Goal: Complete application form

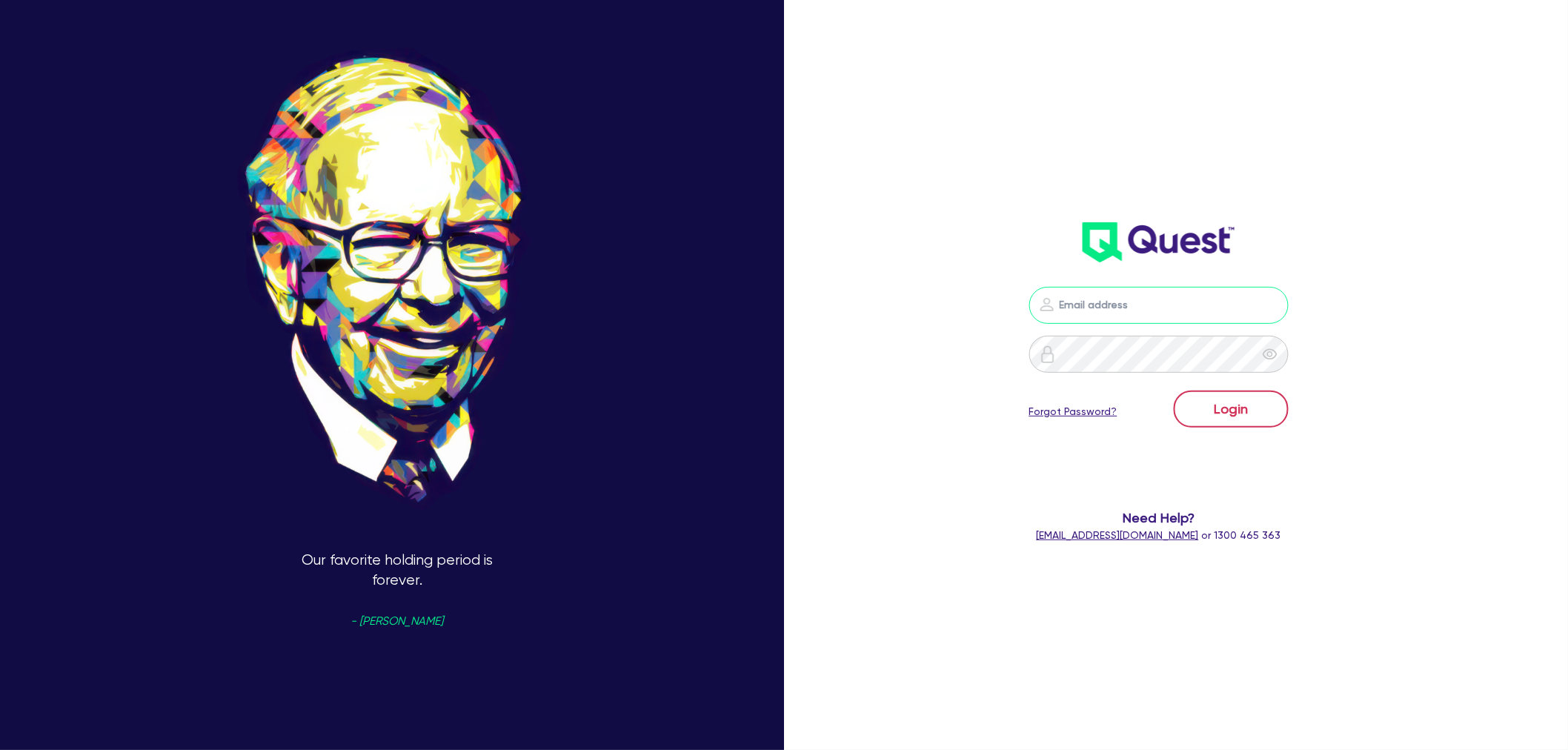
type input "[EMAIL_ADDRESS][PERSON_NAME][DOMAIN_NAME]"
click at [1250, 416] on button "Login" at bounding box center [1231, 409] width 115 height 37
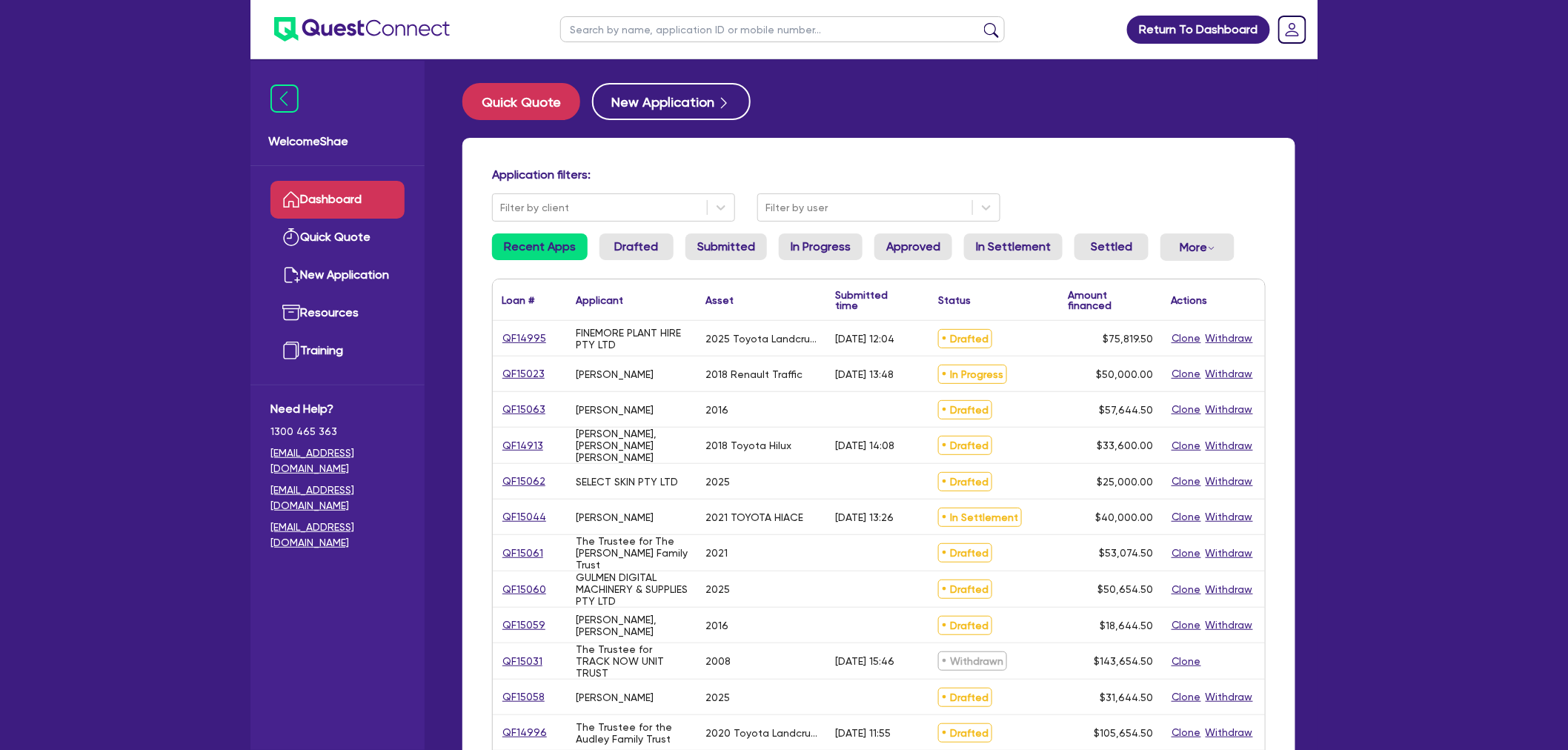
click at [647, 27] on input "text" at bounding box center [782, 29] width 444 height 26
type input "jayde"
click at [980, 22] on button "submit" at bounding box center [992, 32] width 24 height 21
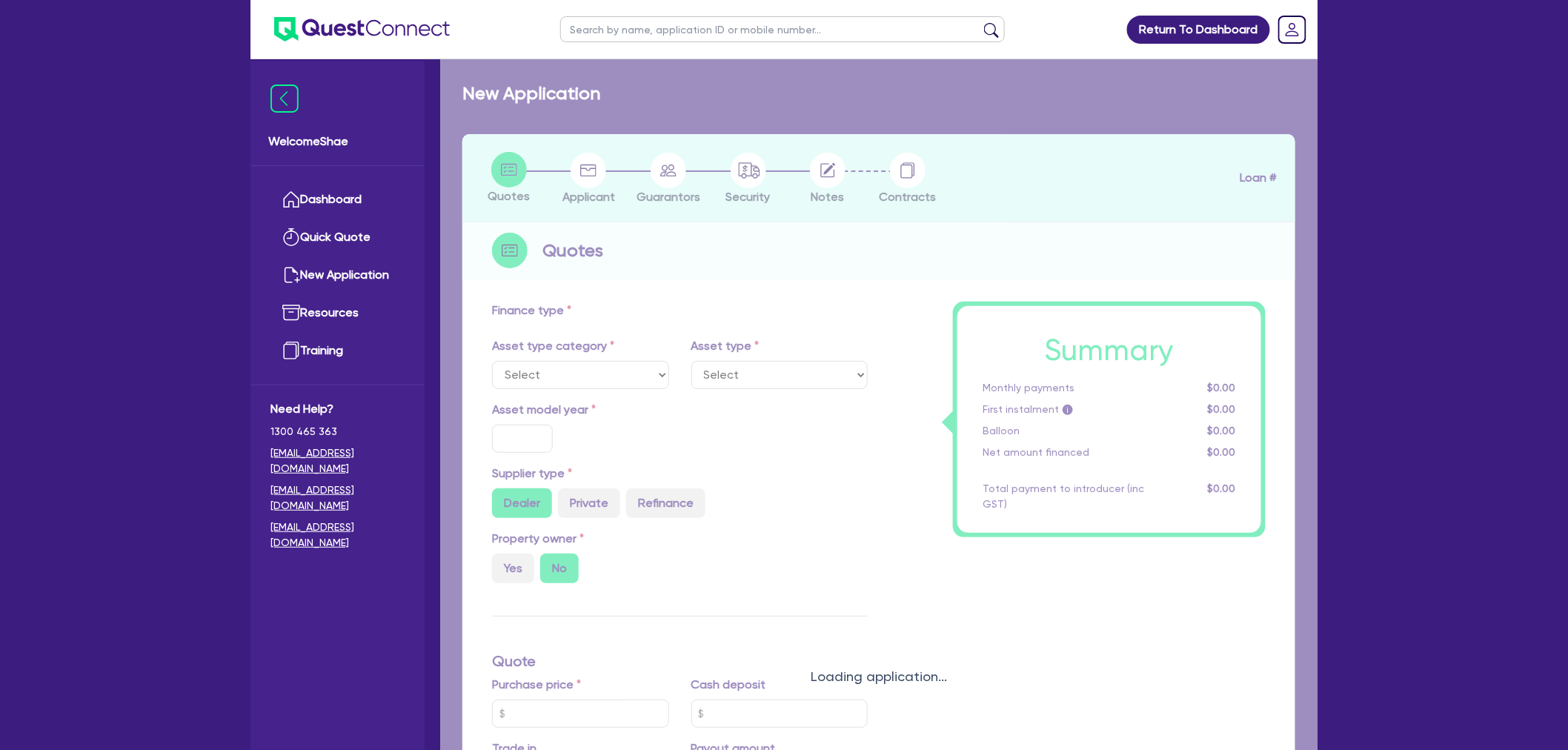
select select "CARS_AND_LIGHT_TRUCKS"
type input "2021"
radio input "false"
radio input "true"
type input "59,466.58"
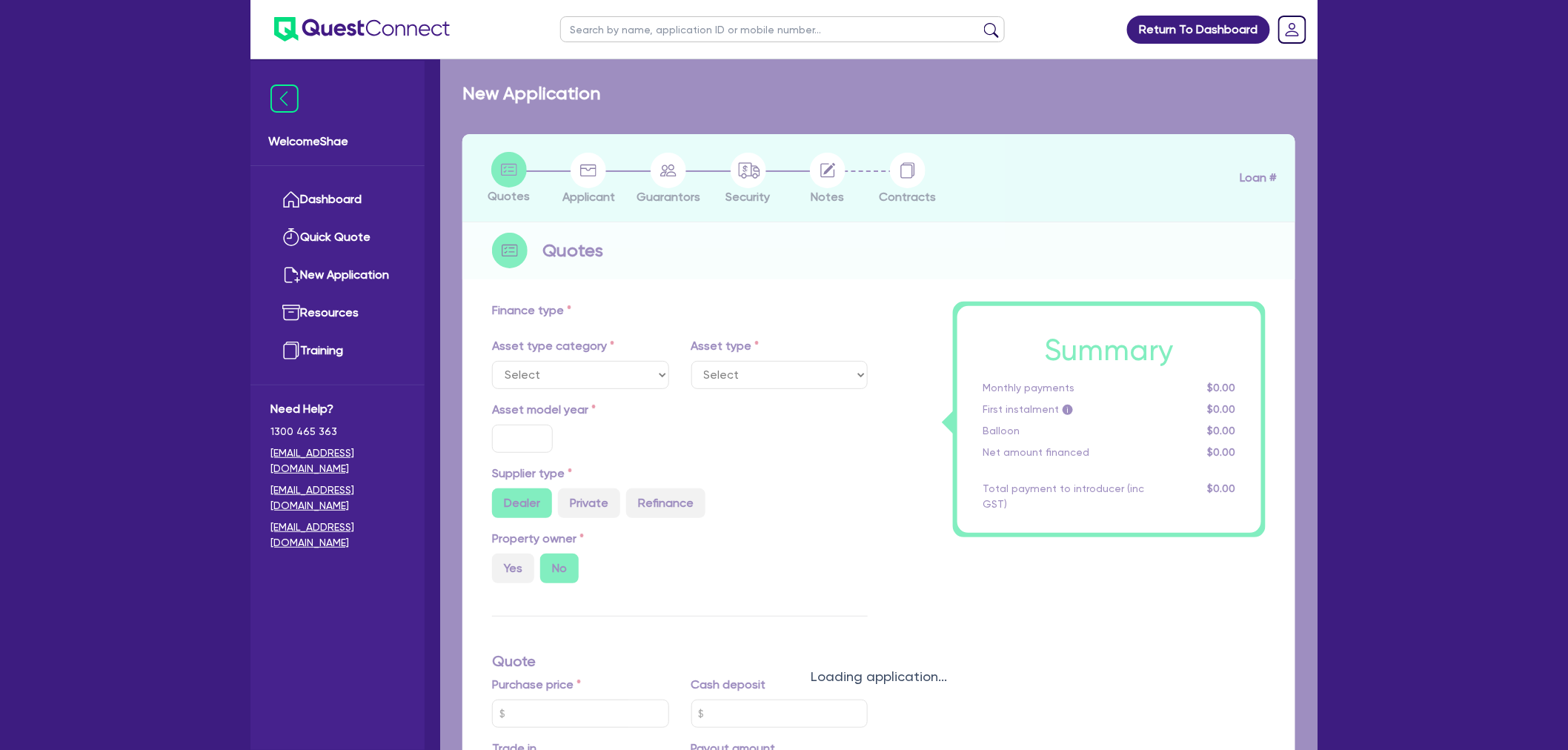
type input "3"
type input "1,784"
type input "8.59"
type input "499"
select select "PASSENGER_VEHICLES"
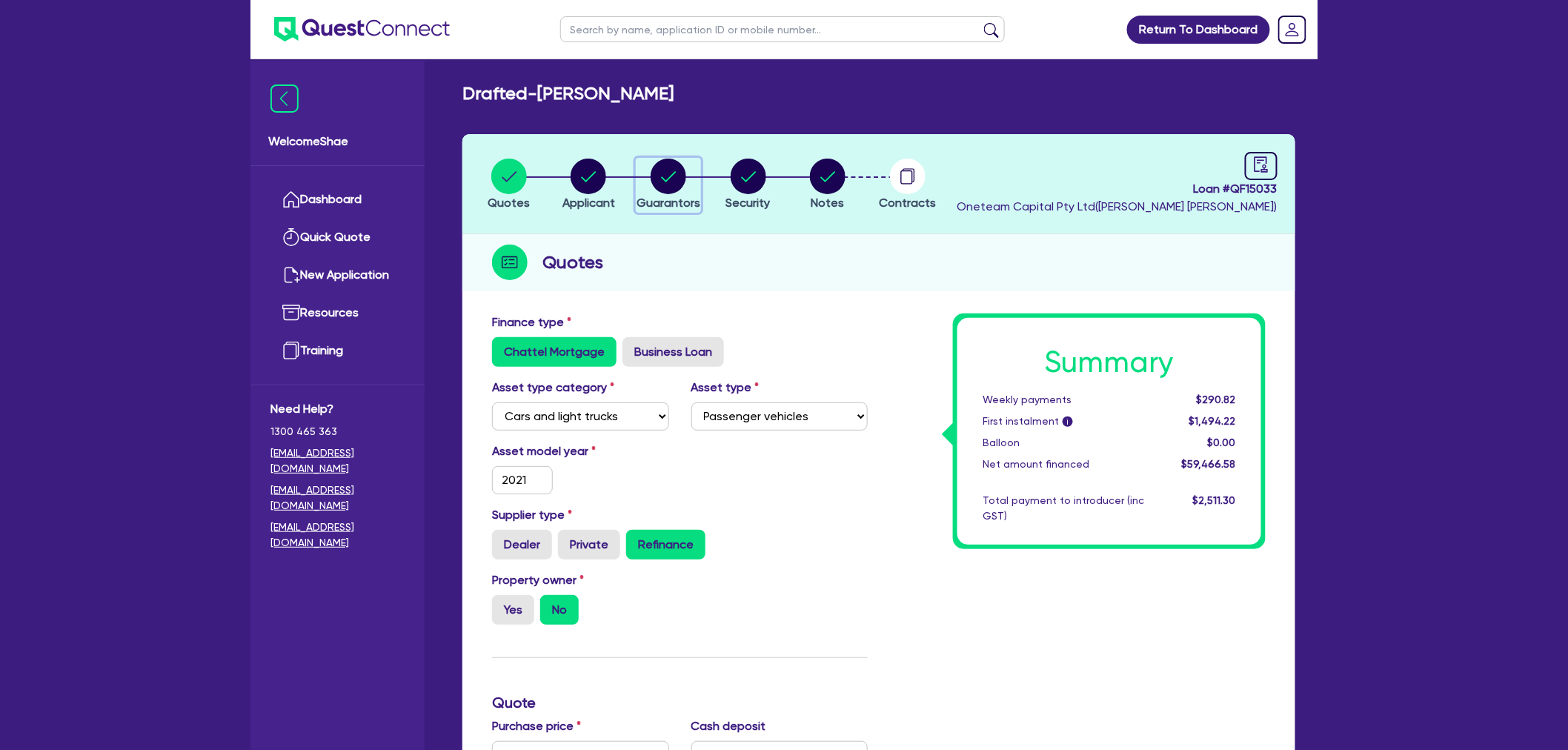
drag, startPoint x: 661, startPoint y: 163, endPoint x: 672, endPoint y: 233, distance: 70.9
click at [662, 165] on circle "button" at bounding box center [668, 177] width 35 height 35
select select "MRS"
select select "QLD"
select select "DE_FACTO"
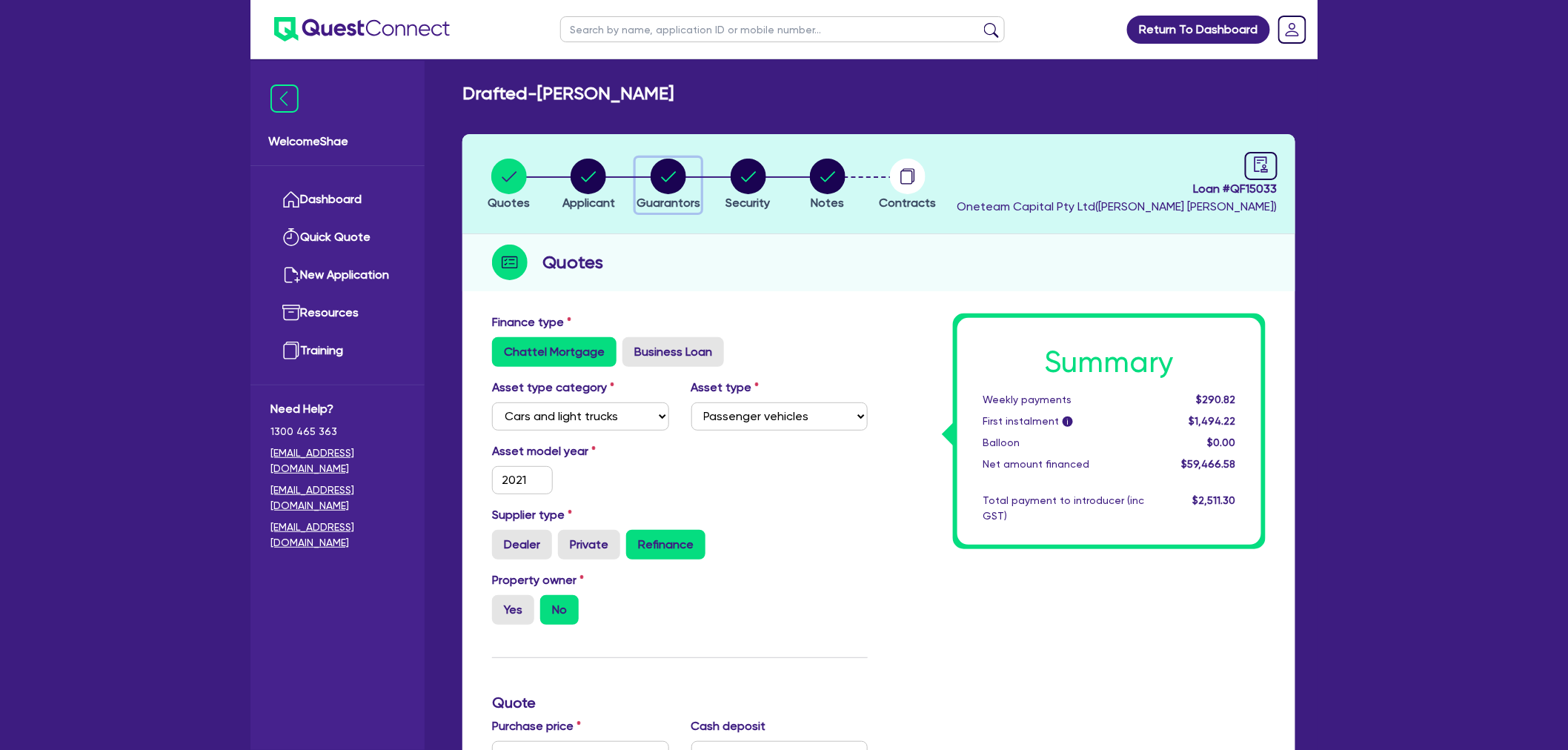
select select "MR"
select select "QLD"
select select "DE_FACTO"
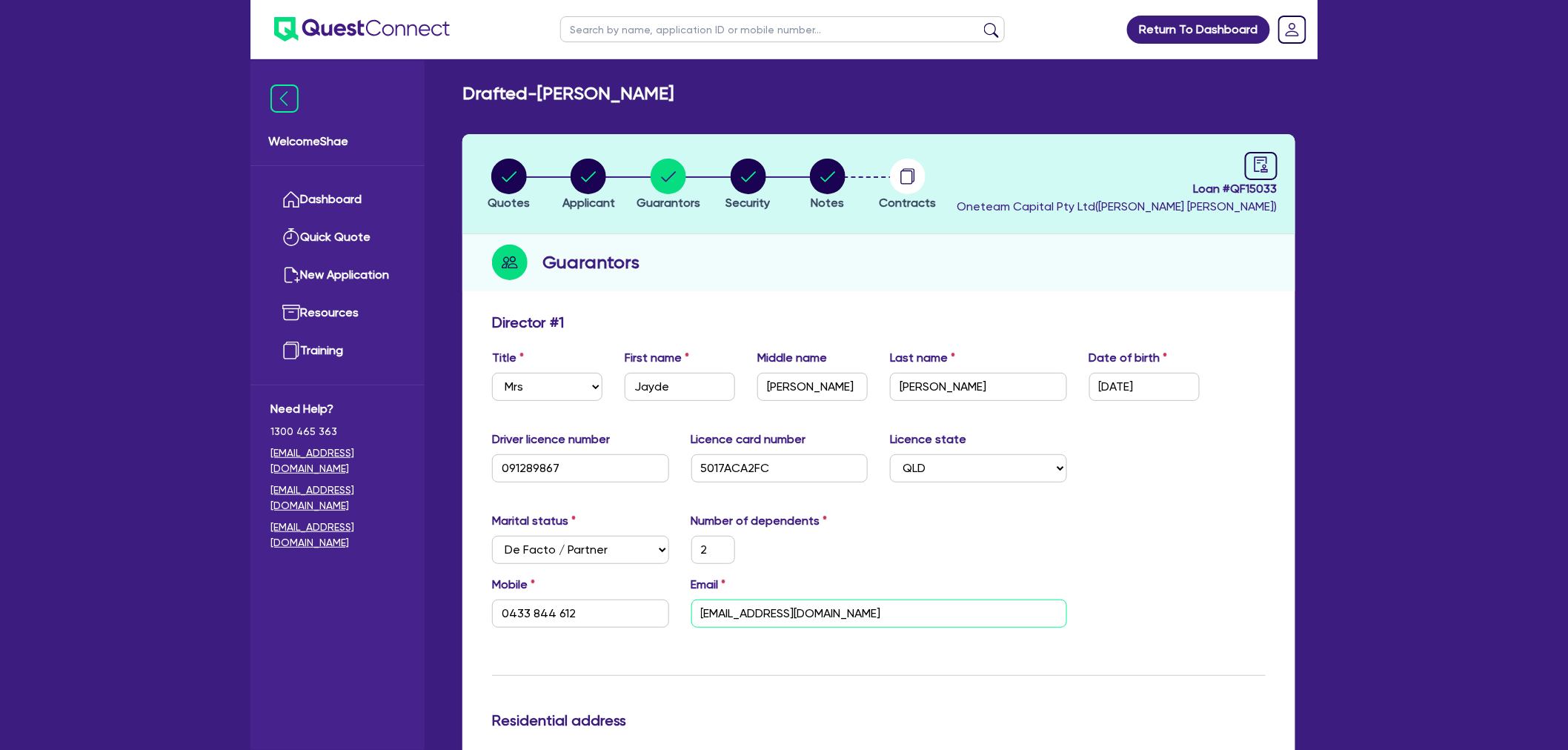
click at [767, 610] on input "[EMAIL_ADDRESS][DOMAIN_NAME]" at bounding box center [879, 613] width 376 height 28
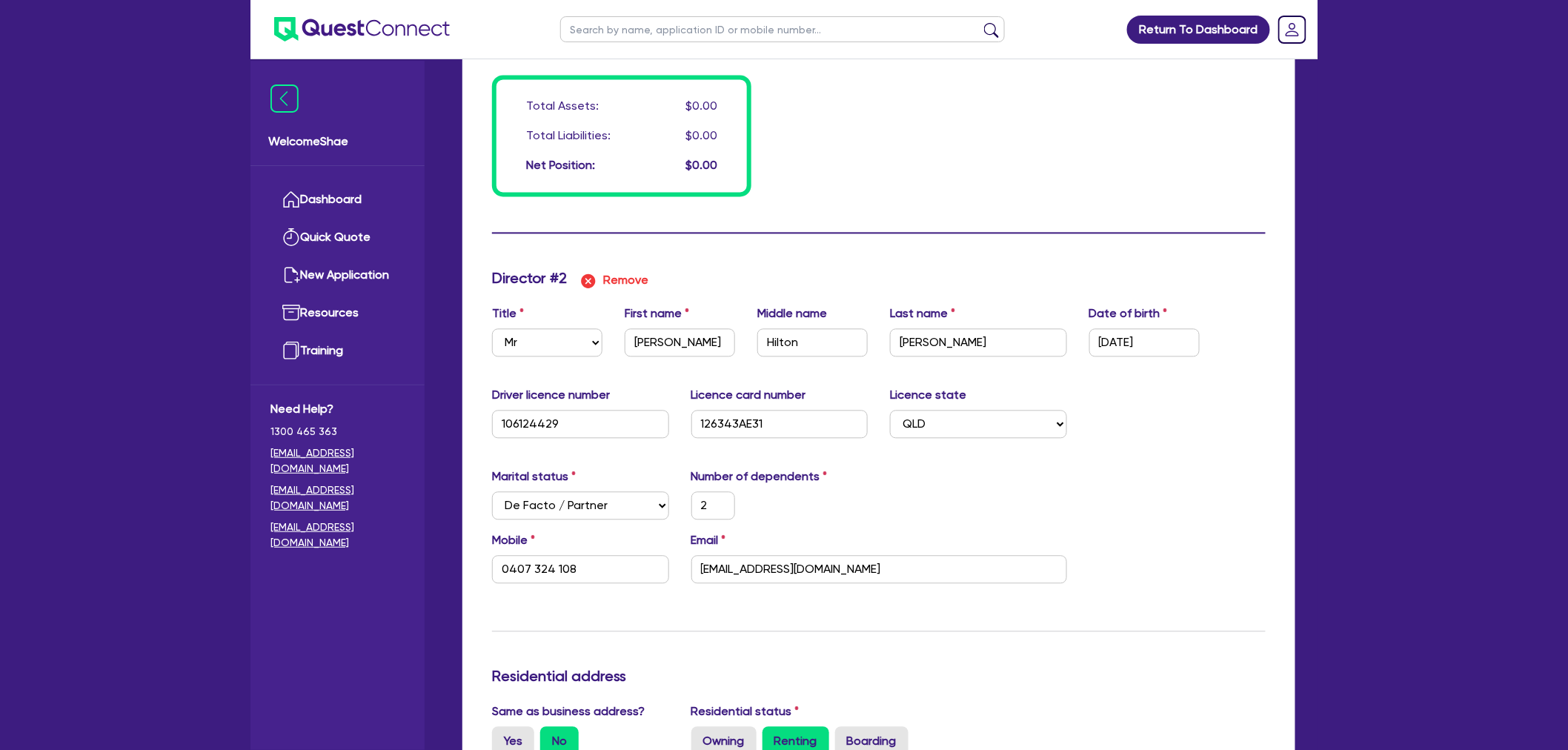
scroll to position [1234, 0]
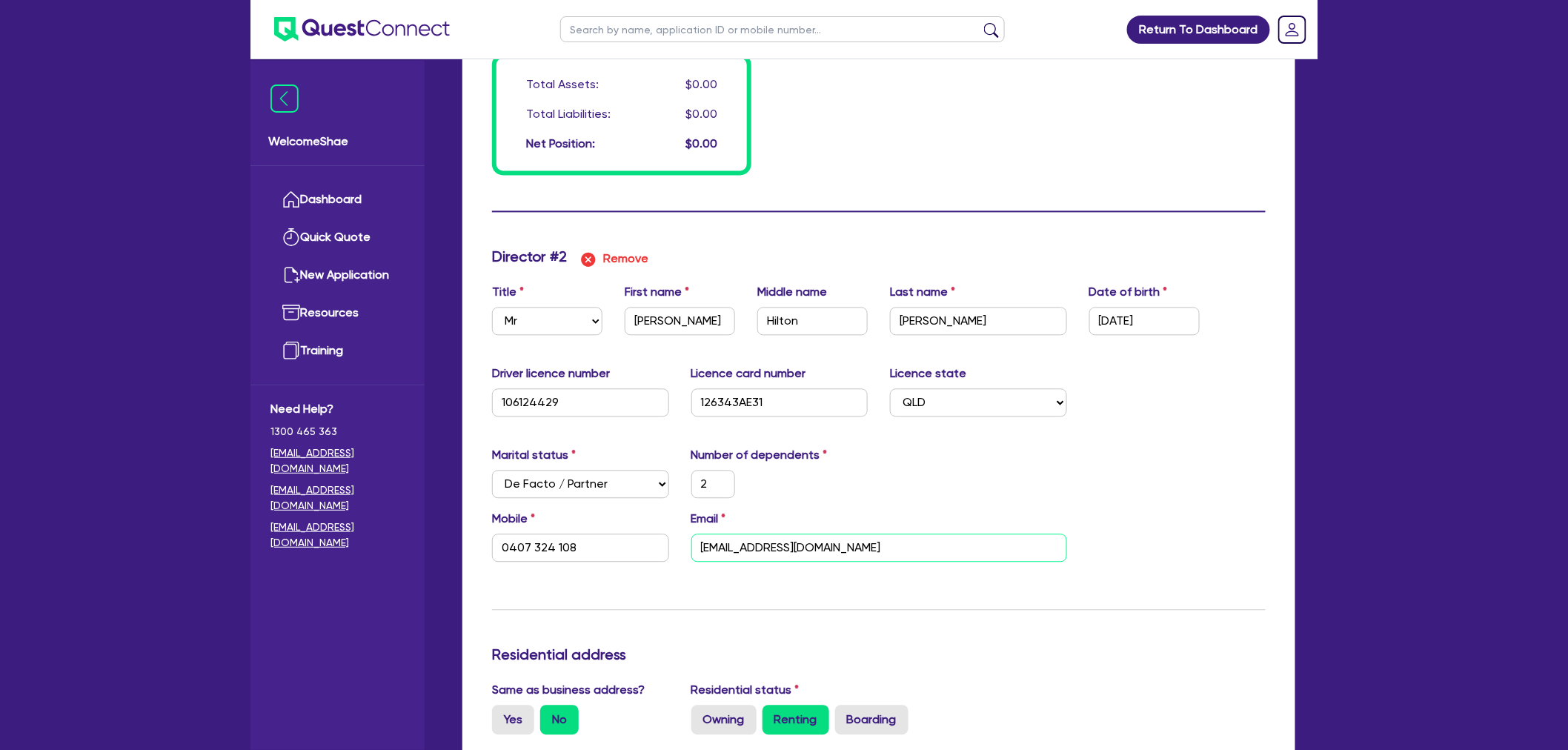
click at [769, 551] on input "[EMAIL_ADDRESS][DOMAIN_NAME]" at bounding box center [879, 547] width 376 height 28
